Goal: Transaction & Acquisition: Book appointment/travel/reservation

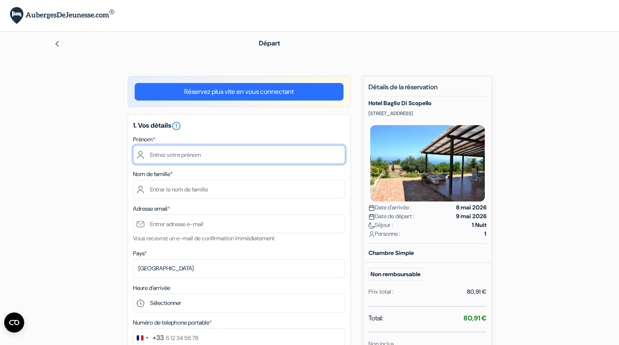
click at [192, 154] on input "text" at bounding box center [239, 154] width 212 height 19
type input "[PERSON_NAME]"
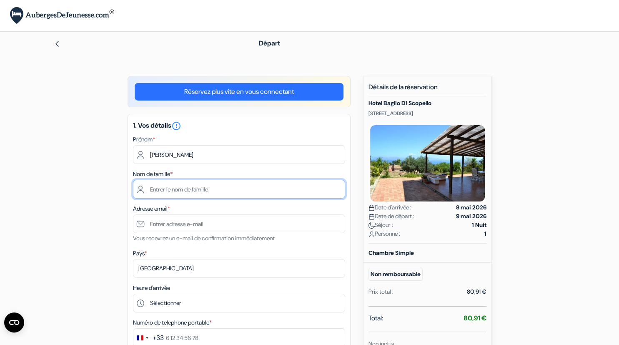
click at [200, 189] on input "text" at bounding box center [239, 189] width 212 height 19
type input "[PERSON_NAME]"
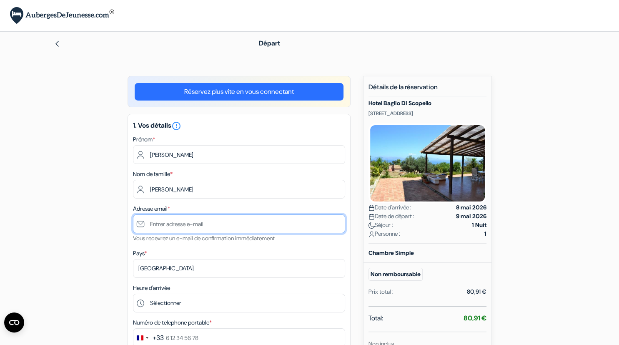
click at [159, 223] on input "text" at bounding box center [239, 223] width 212 height 19
type input "[EMAIL_ADDRESS][DOMAIN_NAME]"
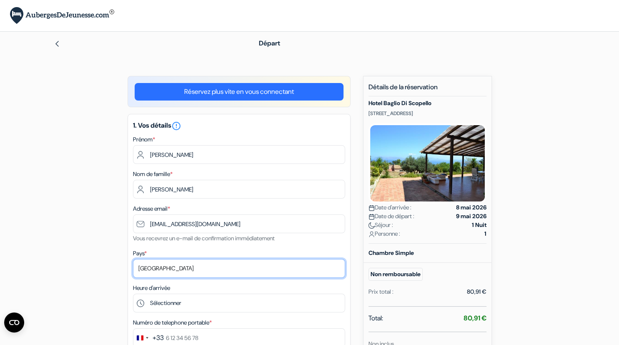
click at [133, 259] on select "Selectionner le pays Abkhazie [GEOGRAPHIC_DATA] [GEOGRAPHIC_DATA] [GEOGRAPHIC_D…" at bounding box center [239, 268] width 212 height 19
click option "[GEOGRAPHIC_DATA]" at bounding box center [0, 0] width 0 height 0
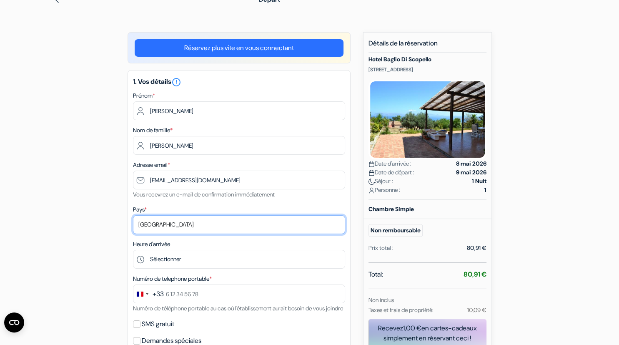
scroll to position [88, 0]
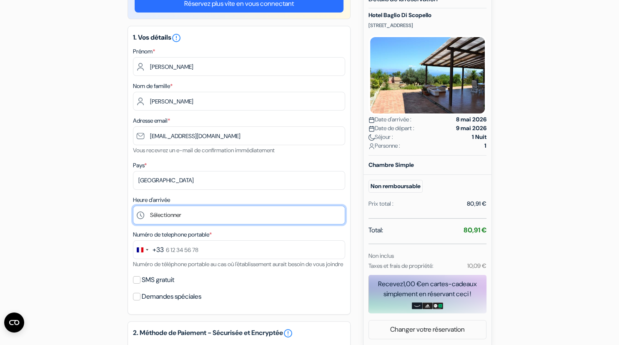
click at [133, 206] on select "Sélectionner 15:00 16:00 17:00 18:00 19:00 20:00 21:00 22:00 23:00 0:00" at bounding box center [239, 215] width 212 height 19
select select "15"
click option "15:00" at bounding box center [0, 0] width 0 height 0
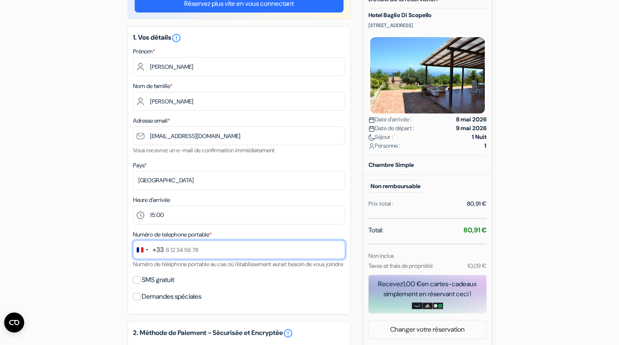
click at [167, 249] on input "text" at bounding box center [239, 249] width 212 height 19
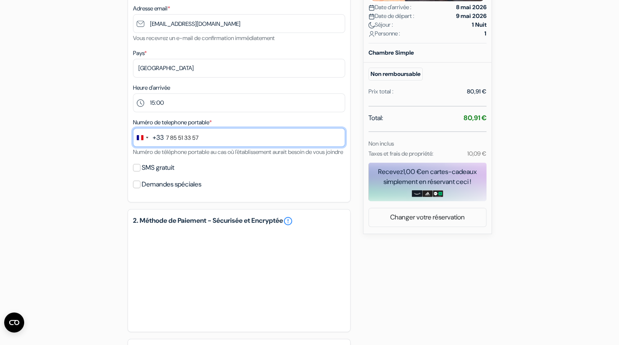
scroll to position [220, 0]
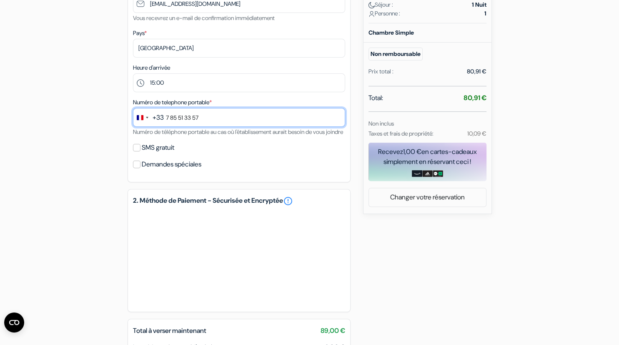
type input "7 85 51 33 57"
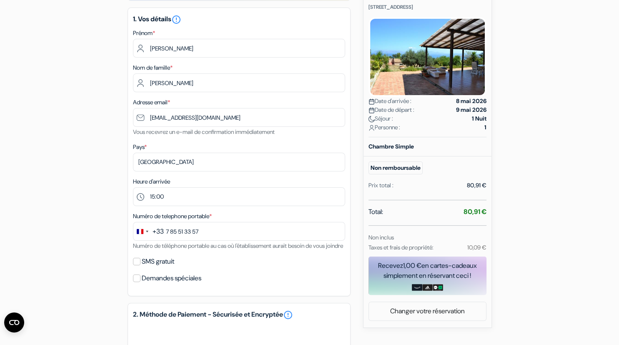
scroll to position [0, 0]
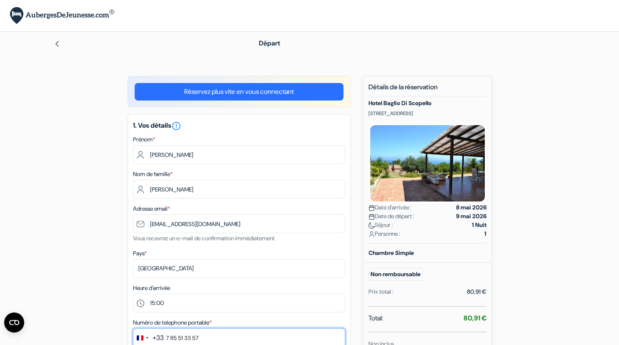
drag, startPoint x: 216, startPoint y: 339, endPoint x: 146, endPoint y: 336, distance: 70.5
click at [146, 336] on input "7 85 51 33 57" at bounding box center [239, 337] width 212 height 19
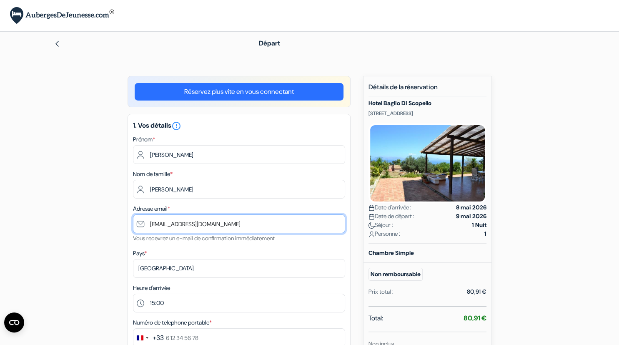
drag, startPoint x: 226, startPoint y: 224, endPoint x: 143, endPoint y: 232, distance: 84.1
click at [143, 232] on input "[EMAIL_ADDRESS][DOMAIN_NAME]" at bounding box center [239, 223] width 212 height 19
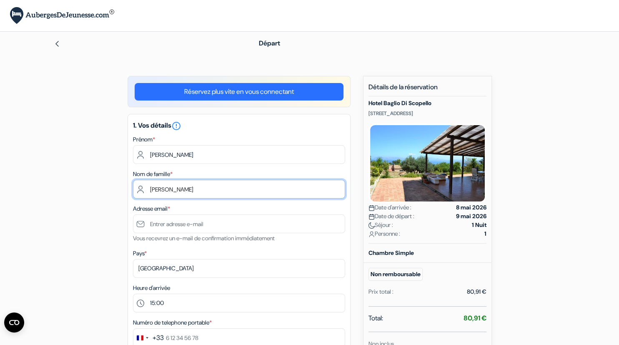
drag, startPoint x: 180, startPoint y: 188, endPoint x: 142, endPoint y: 191, distance: 38.1
click at [142, 191] on input "[PERSON_NAME]" at bounding box center [239, 189] width 212 height 19
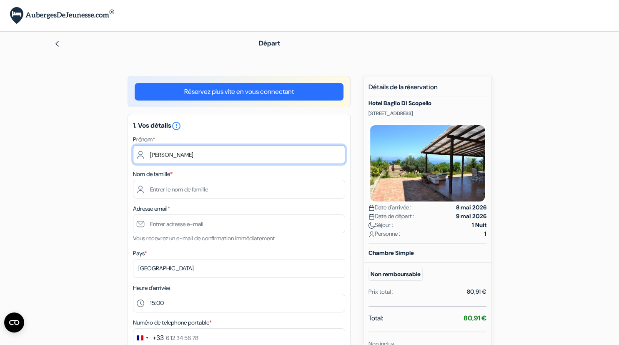
drag, startPoint x: 170, startPoint y: 153, endPoint x: 145, endPoint y: 154, distance: 25.5
click at [145, 154] on input "[PERSON_NAME]" at bounding box center [239, 154] width 212 height 19
